Goal: Book appointment/travel/reservation

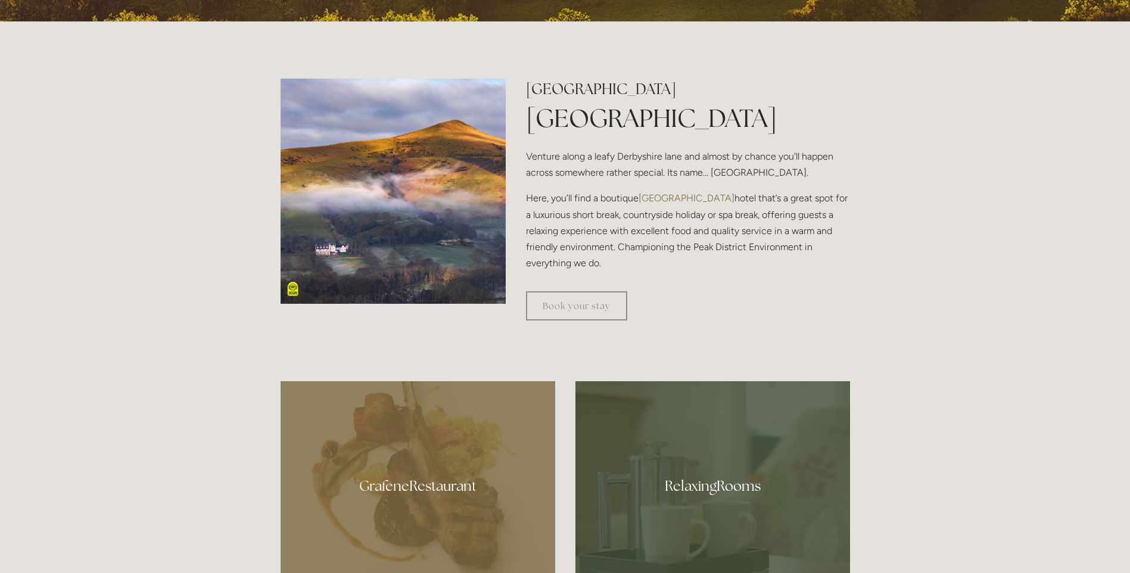
scroll to position [536, 0]
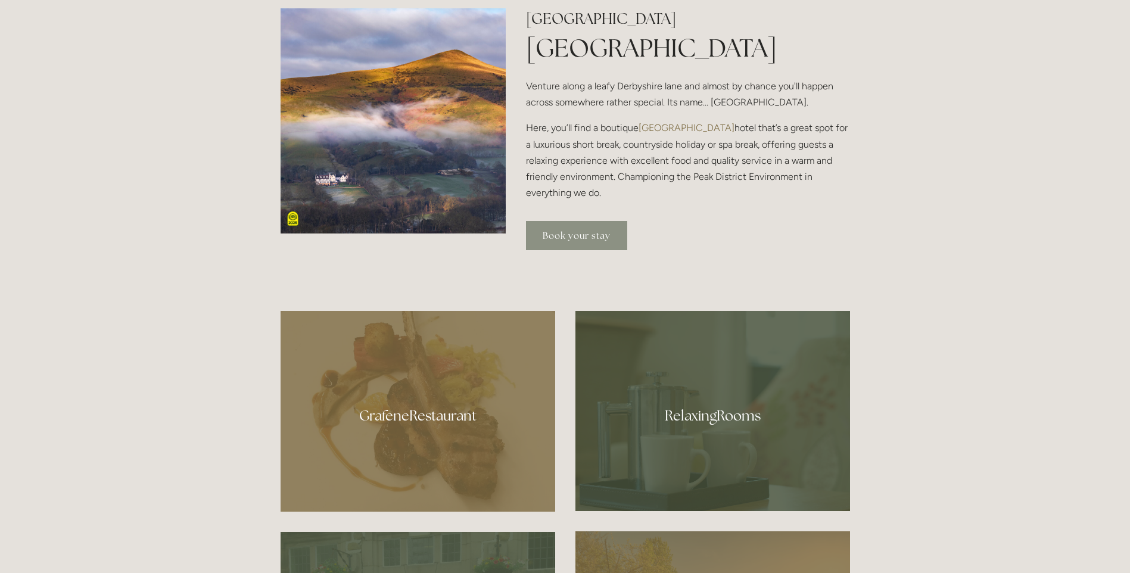
click at [587, 240] on link "Book your stay" at bounding box center [576, 235] width 101 height 29
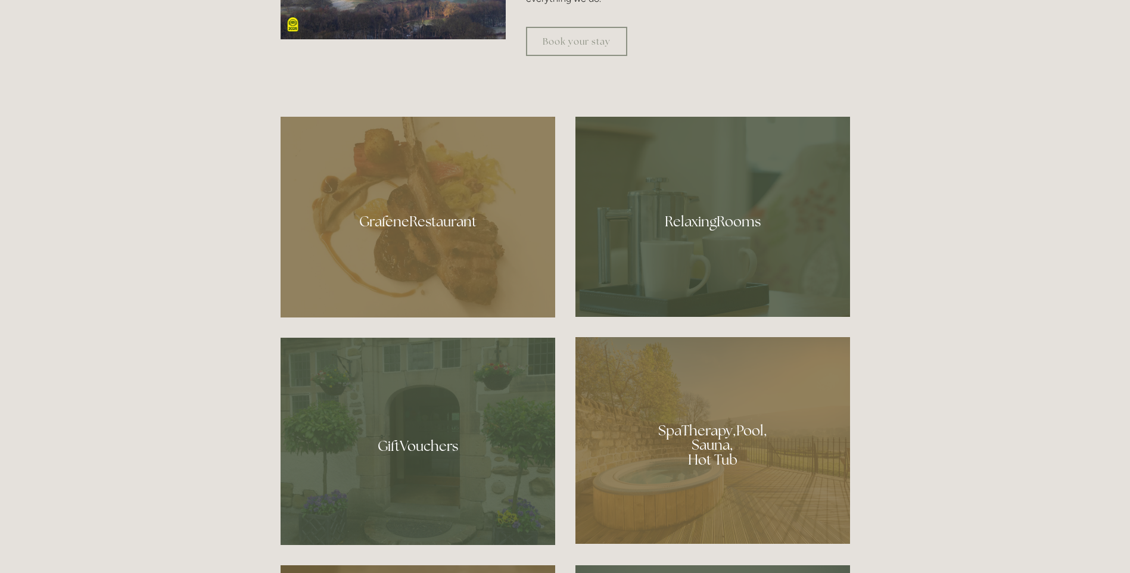
scroll to position [715, 0]
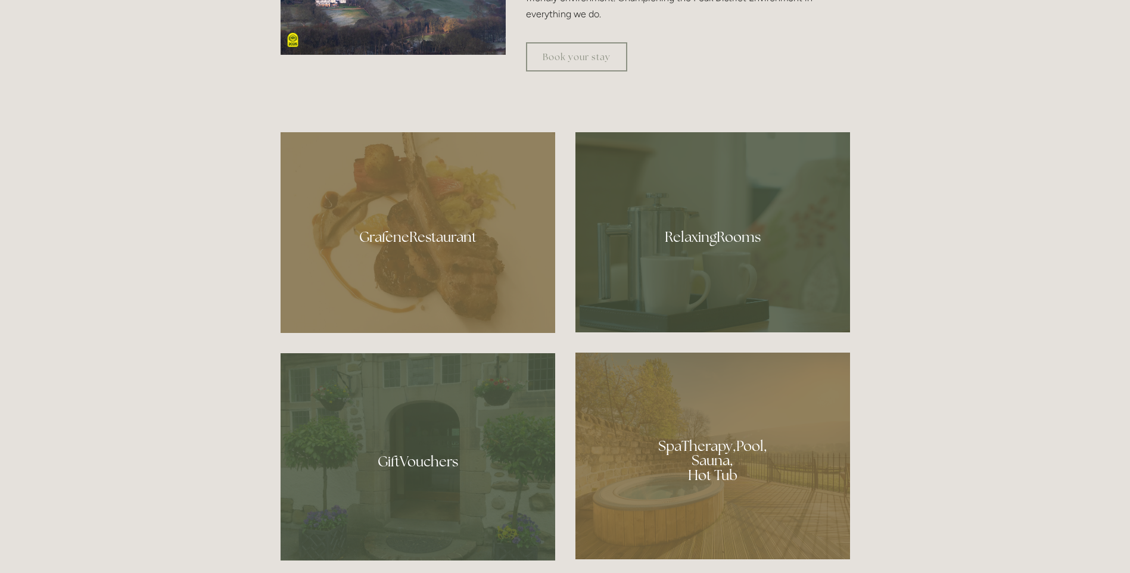
click at [671, 281] on div at bounding box center [713, 232] width 275 height 200
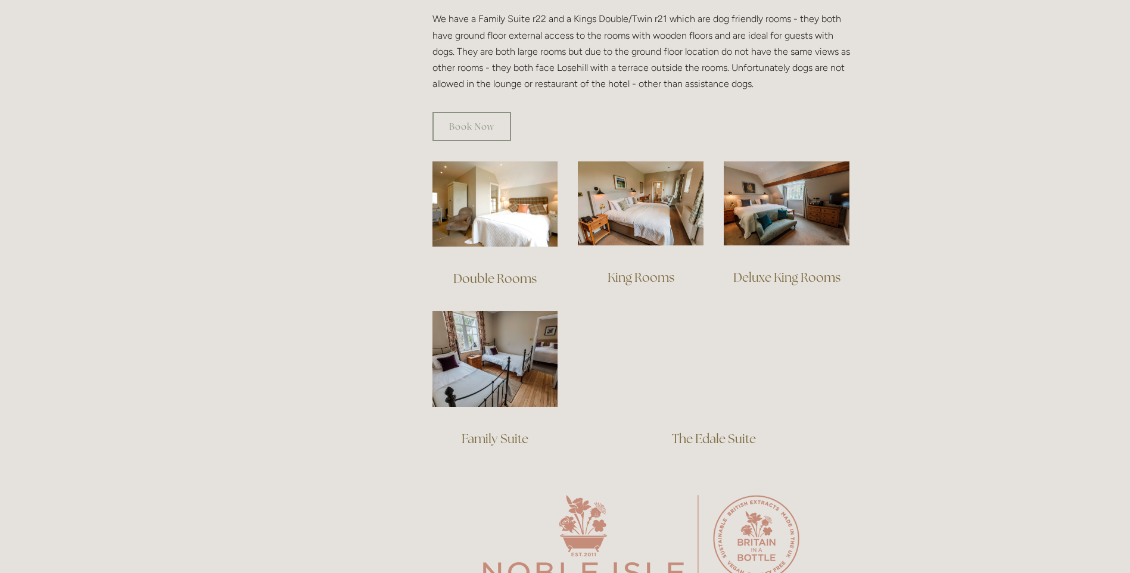
scroll to position [715, 0]
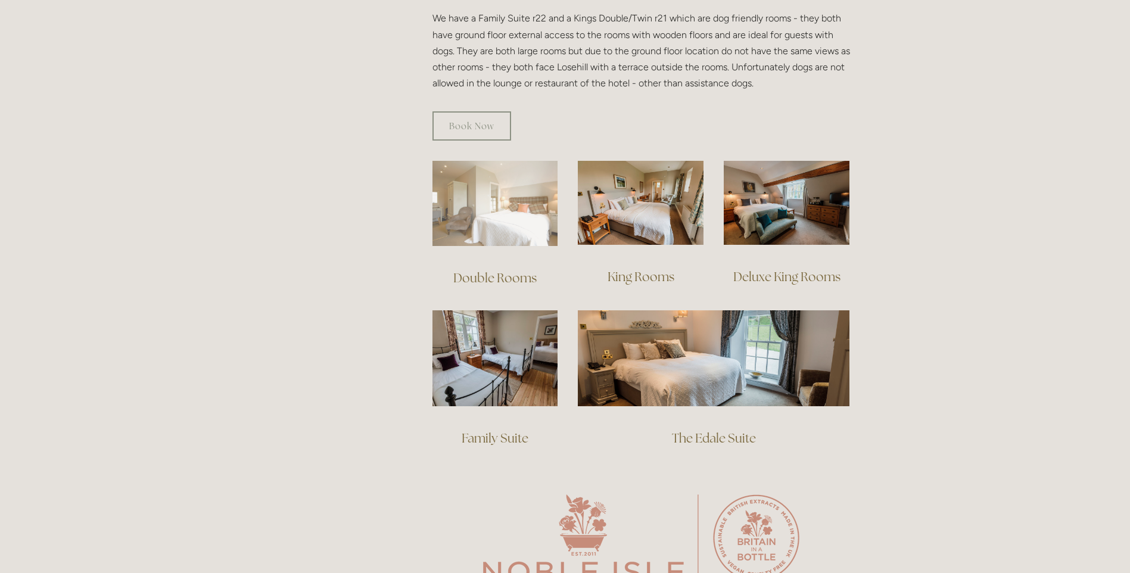
click at [492, 217] on img at bounding box center [496, 203] width 126 height 85
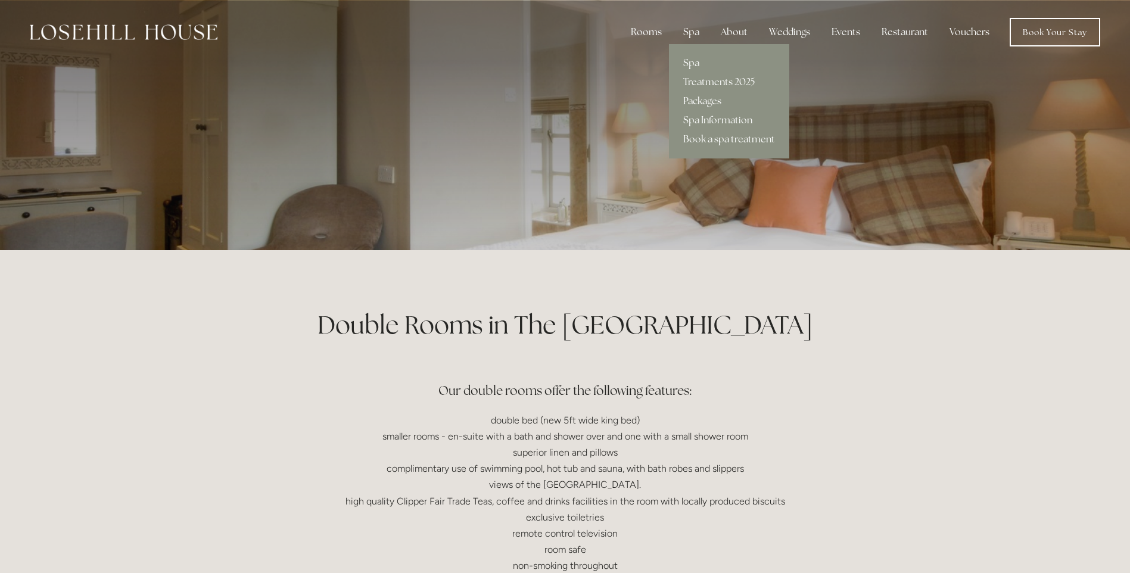
click at [703, 102] on link "Packages" at bounding box center [729, 101] width 120 height 19
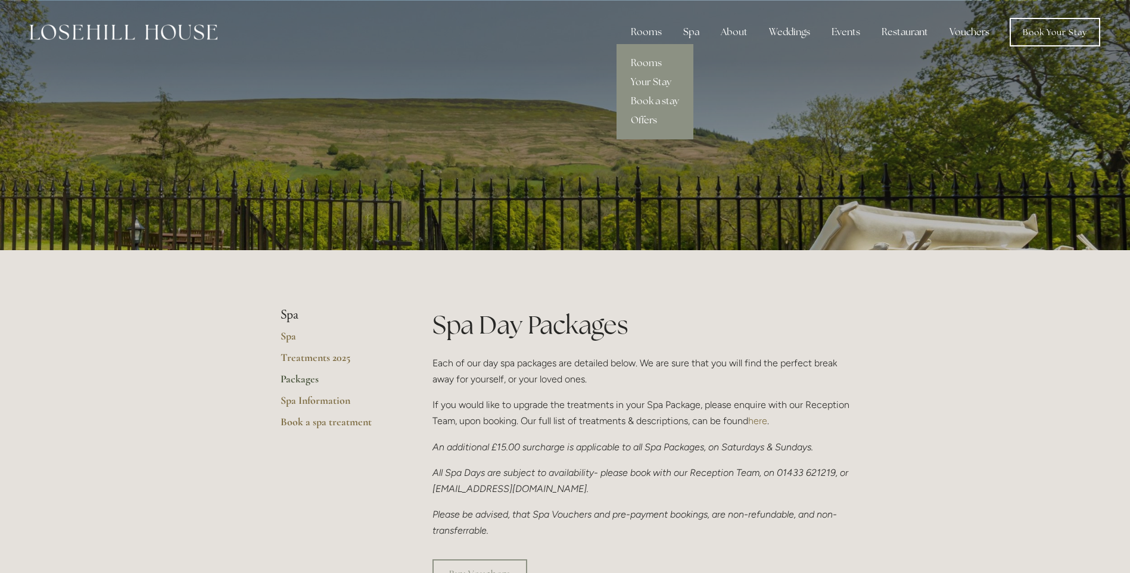
click at [655, 122] on link "Offers" at bounding box center [655, 120] width 77 height 19
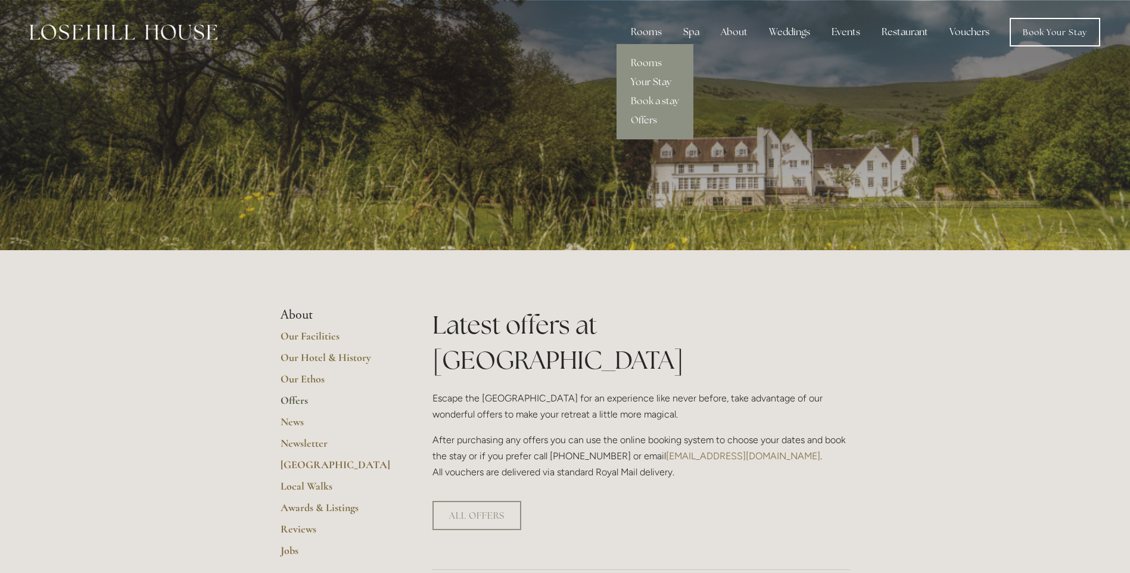
click at [639, 84] on link "Your Stay" at bounding box center [655, 82] width 77 height 19
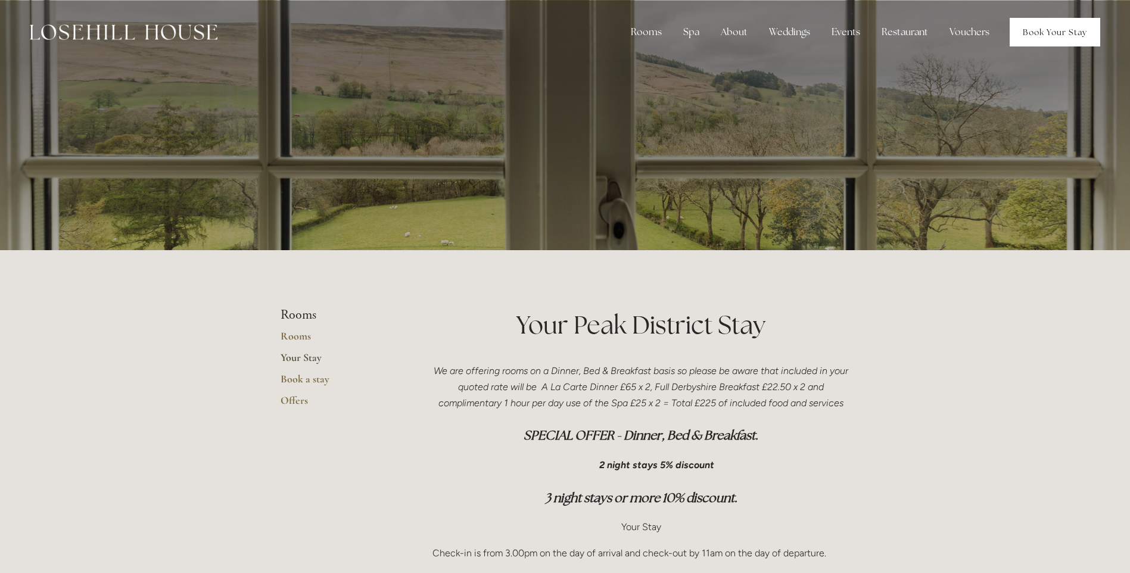
click at [1019, 29] on link "Book Your Stay" at bounding box center [1055, 32] width 91 height 29
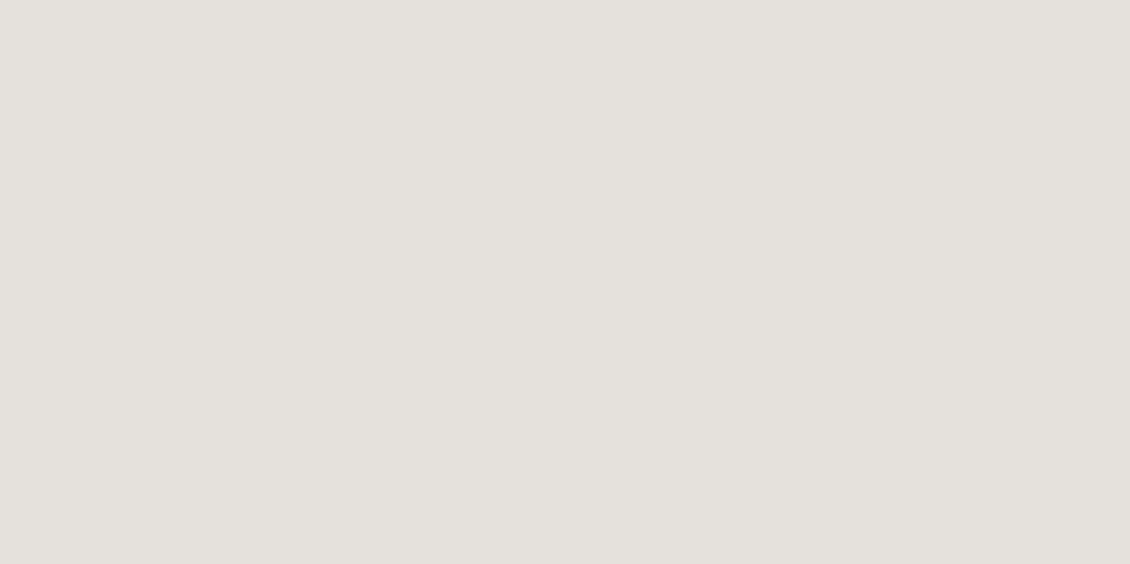
scroll to position [298, 0]
